Goal: Book appointment/travel/reservation

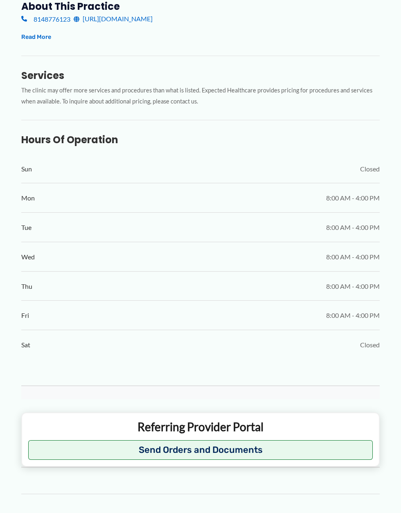
type input "**********"
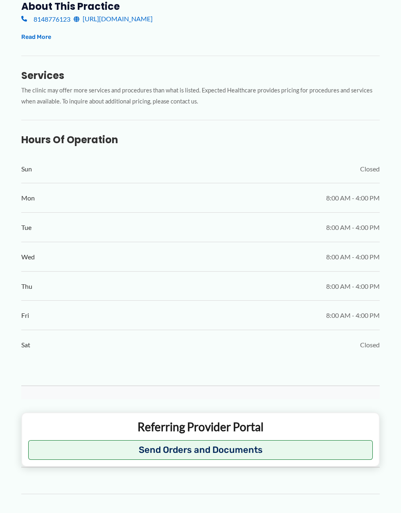
type input "**********"
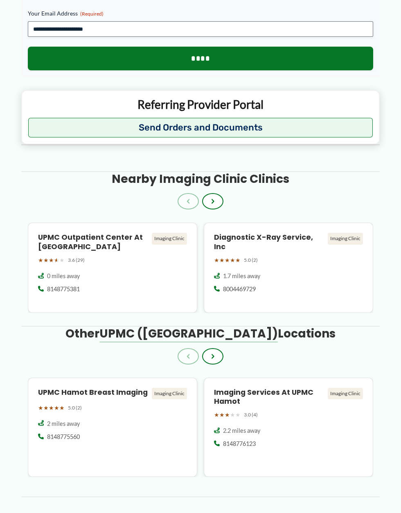
scroll to position [793, 0]
